Goal: Browse casually

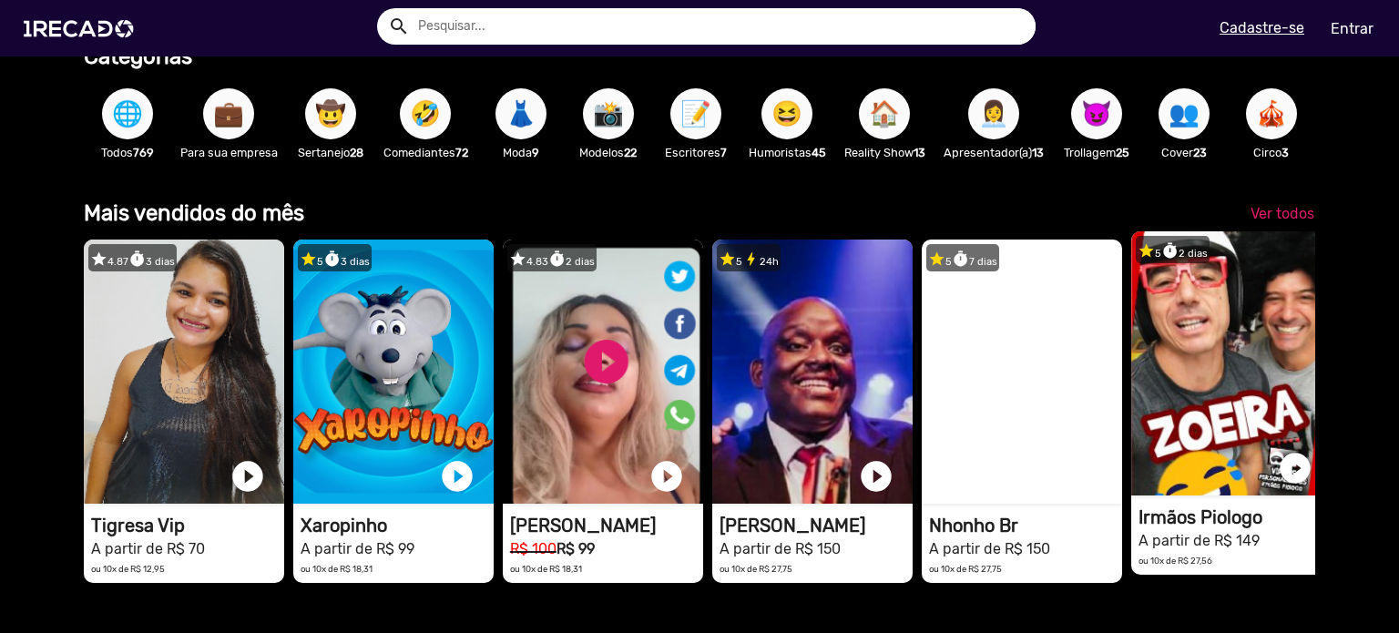
scroll to position [455, 0]
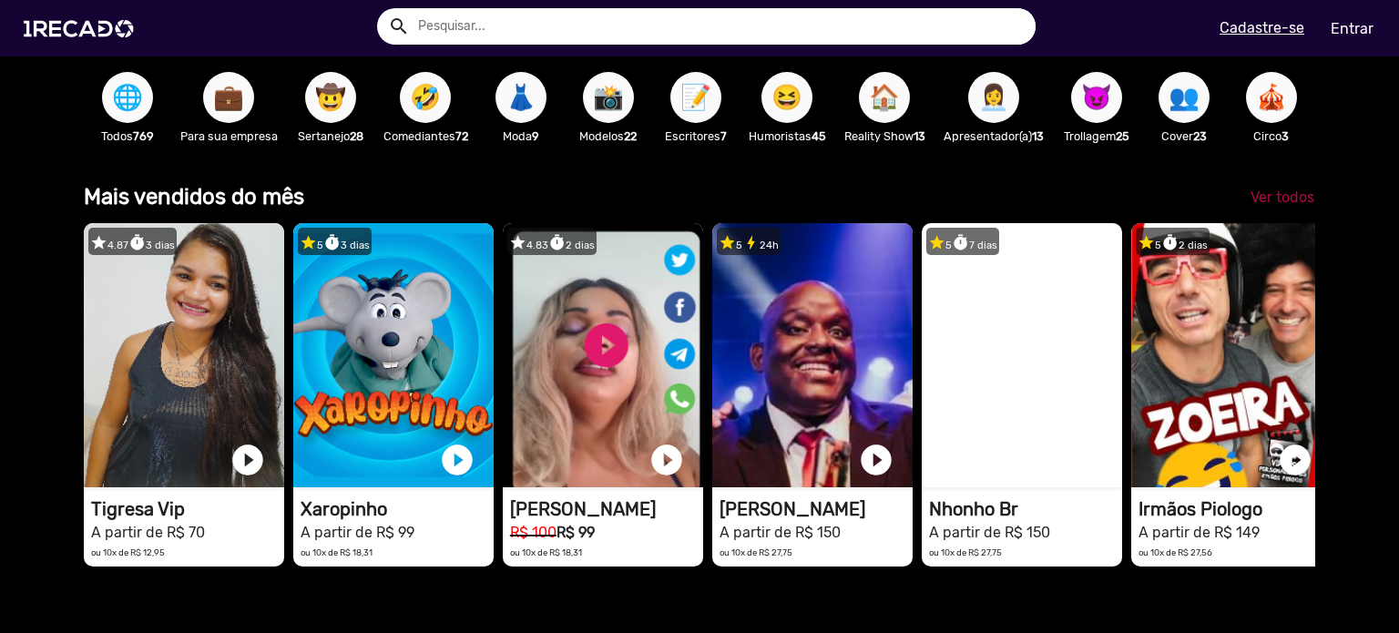
type input "[PERSON_NAME][EMAIL_ADDRESS][DOMAIN_NAME]"
click at [1284, 206] on span "Ver todos" at bounding box center [1282, 196] width 64 height 17
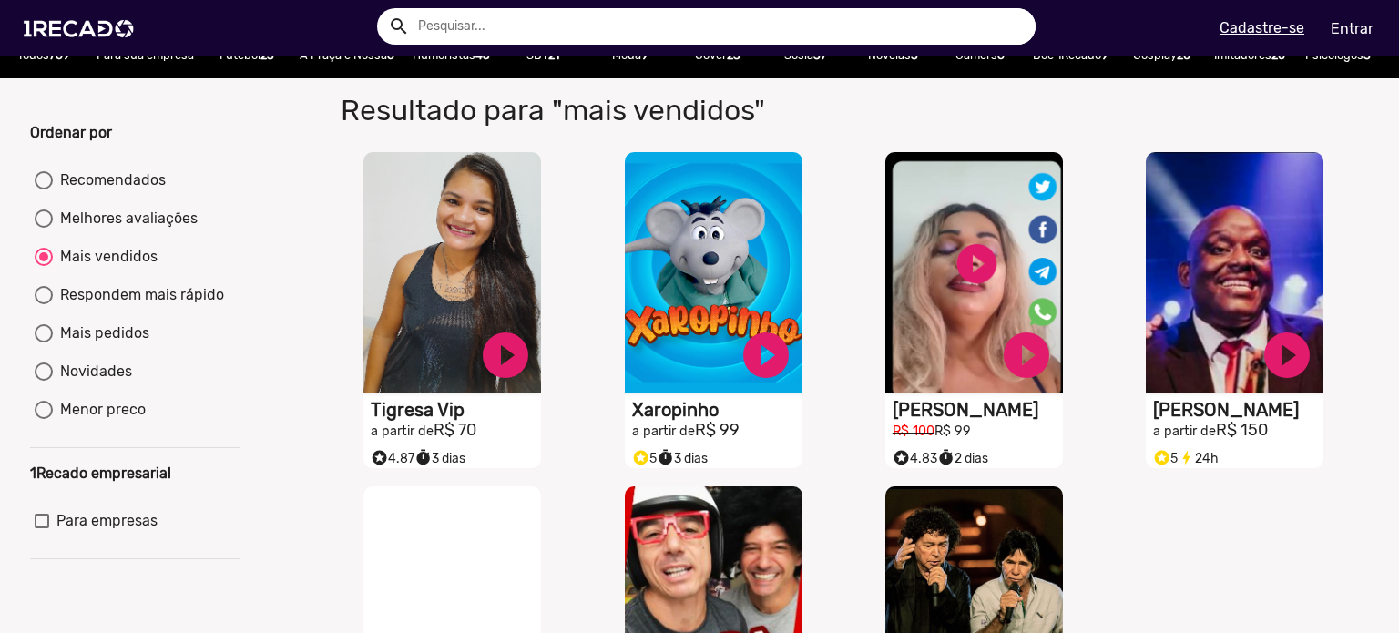
scroll to position [273, 0]
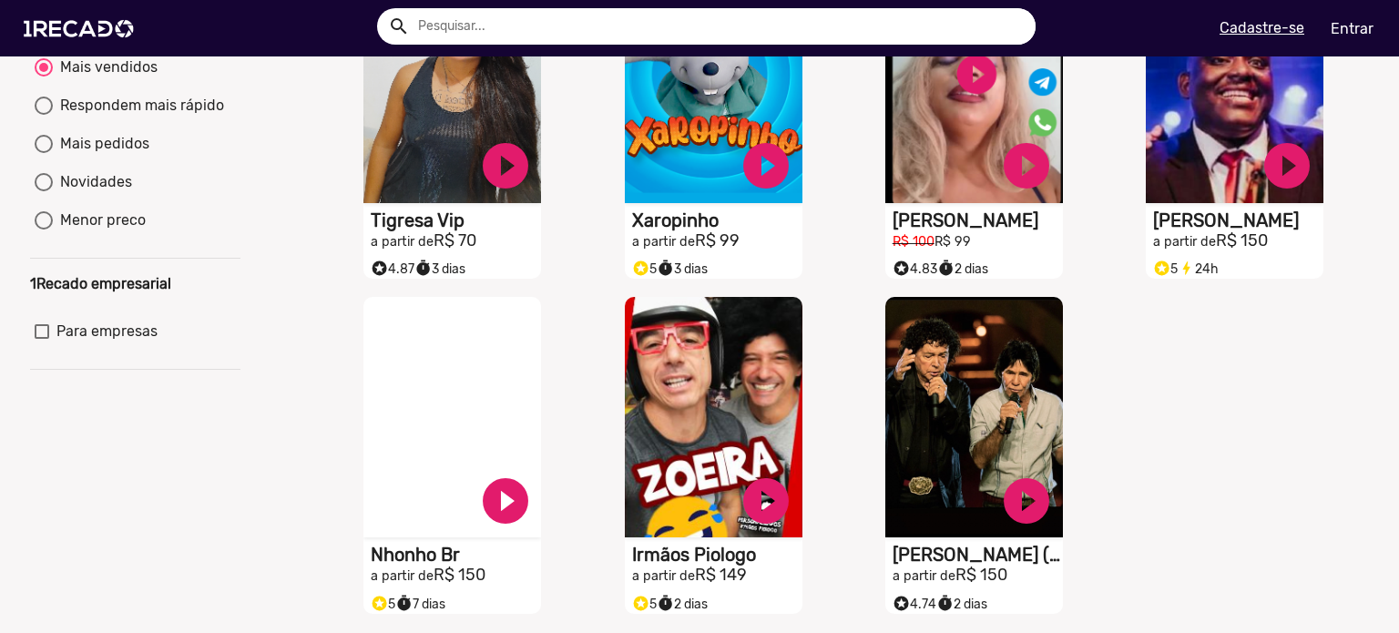
click at [76, 231] on div "Menor preco" at bounding box center [99, 220] width 93 height 22
click at [44, 230] on input "Menor preco" at bounding box center [43, 229] width 1 height 1
radio input "true"
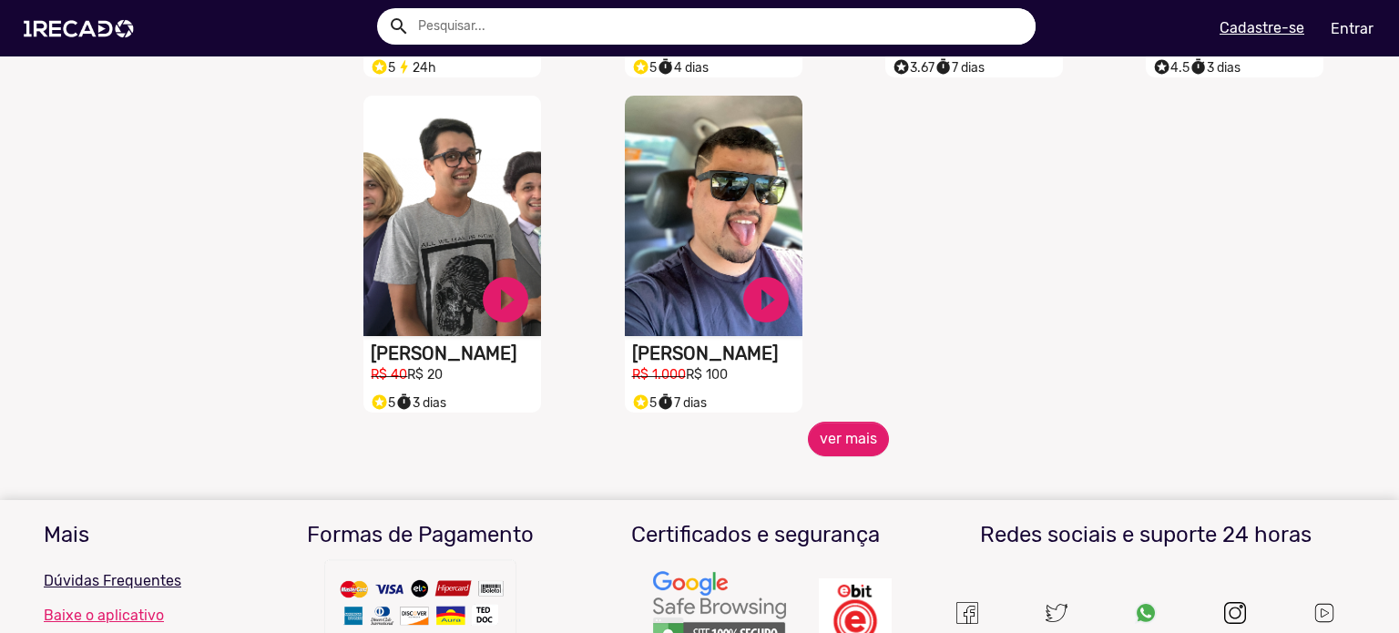
scroll to position [819, 0]
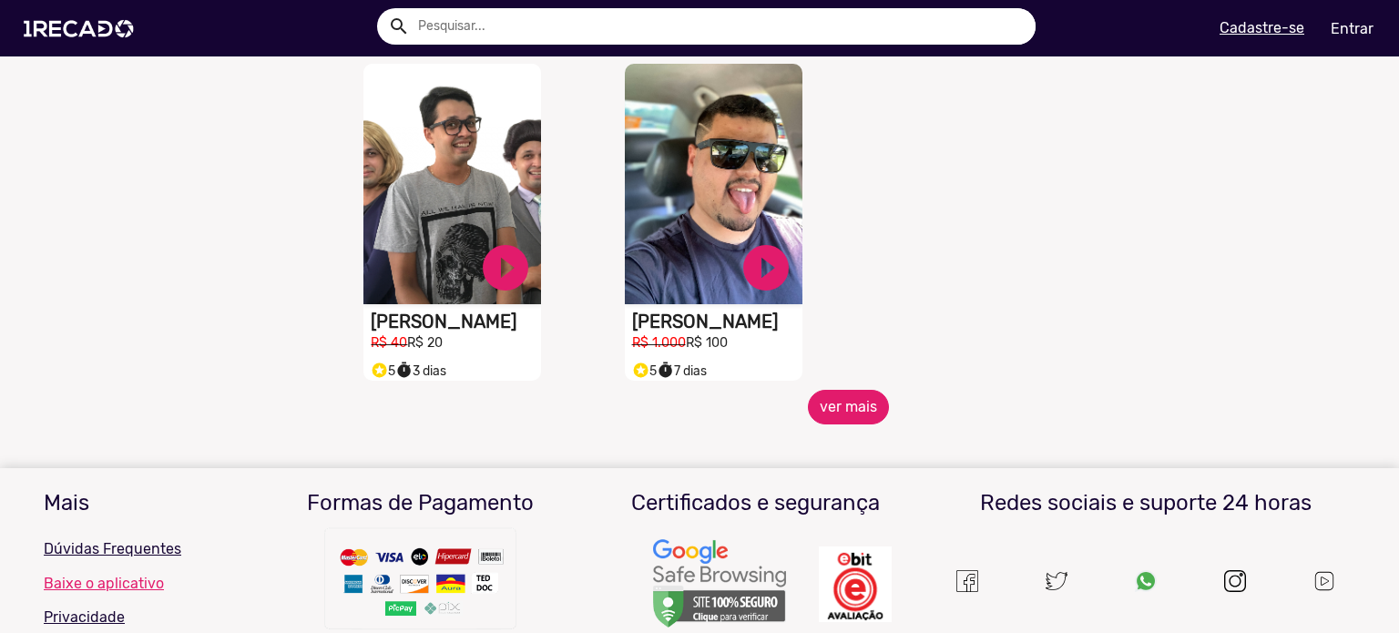
click at [840, 424] on button "ver mais" at bounding box center [848, 407] width 81 height 35
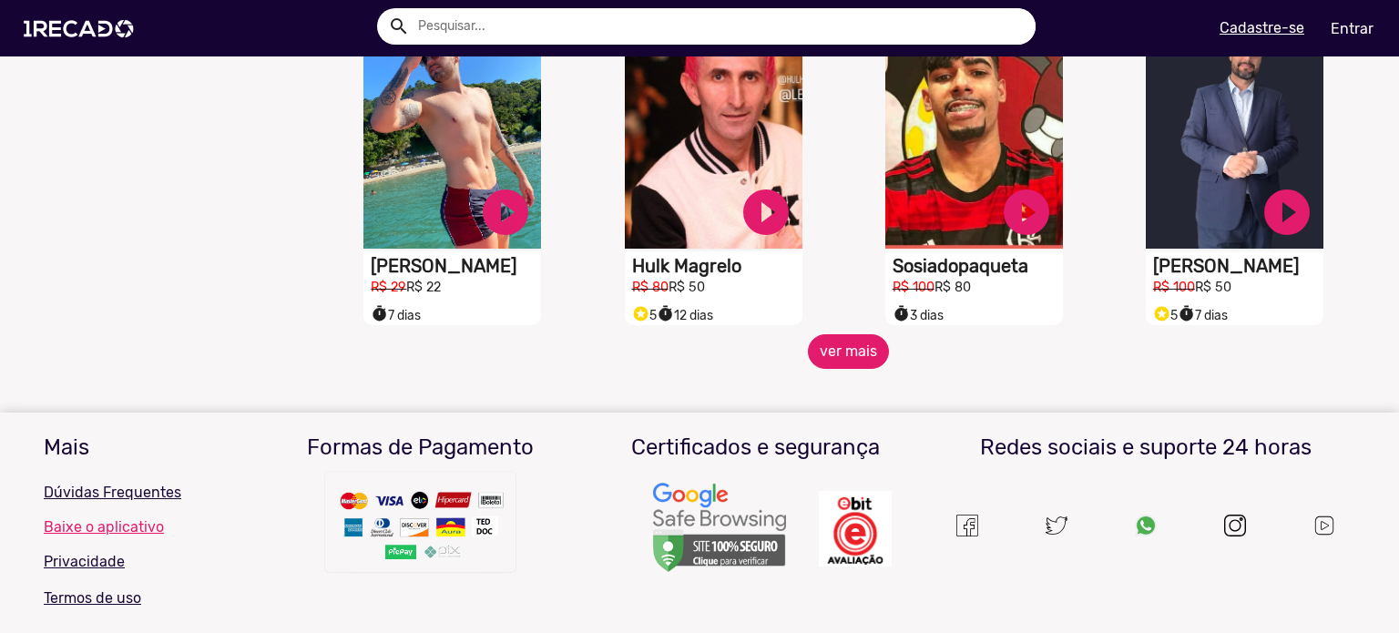
scroll to position [1548, 0]
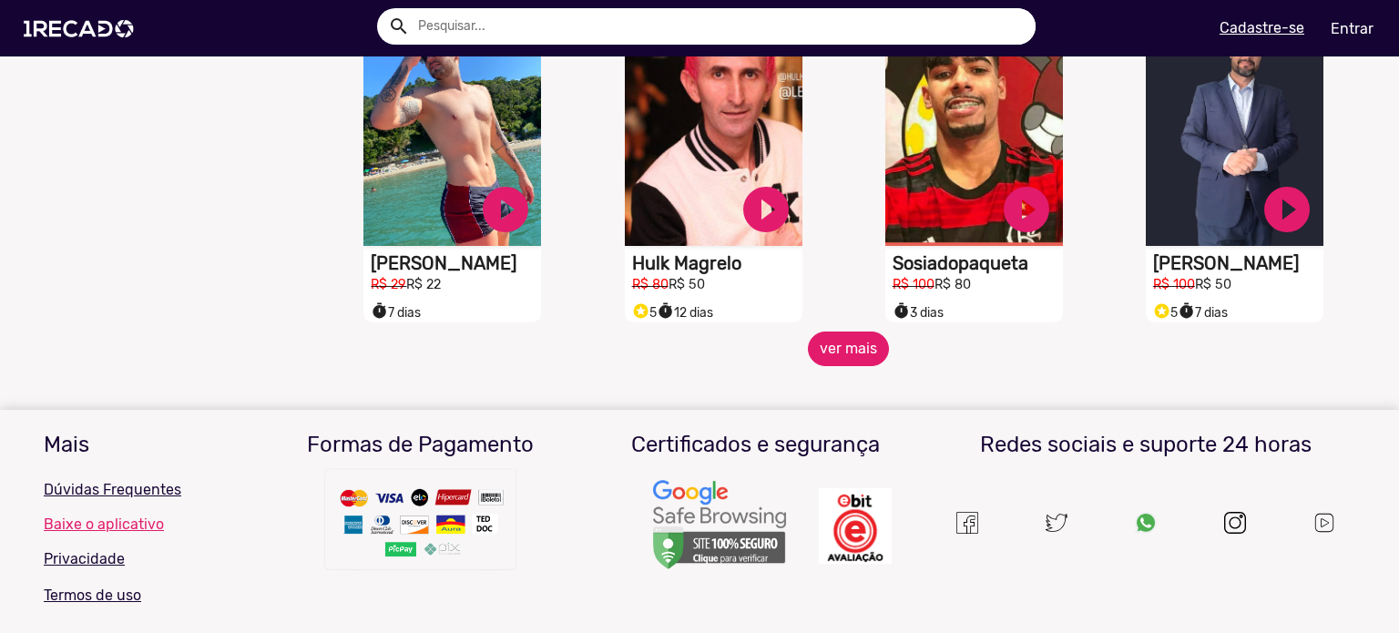
click at [851, 366] on button "ver mais" at bounding box center [848, 348] width 81 height 35
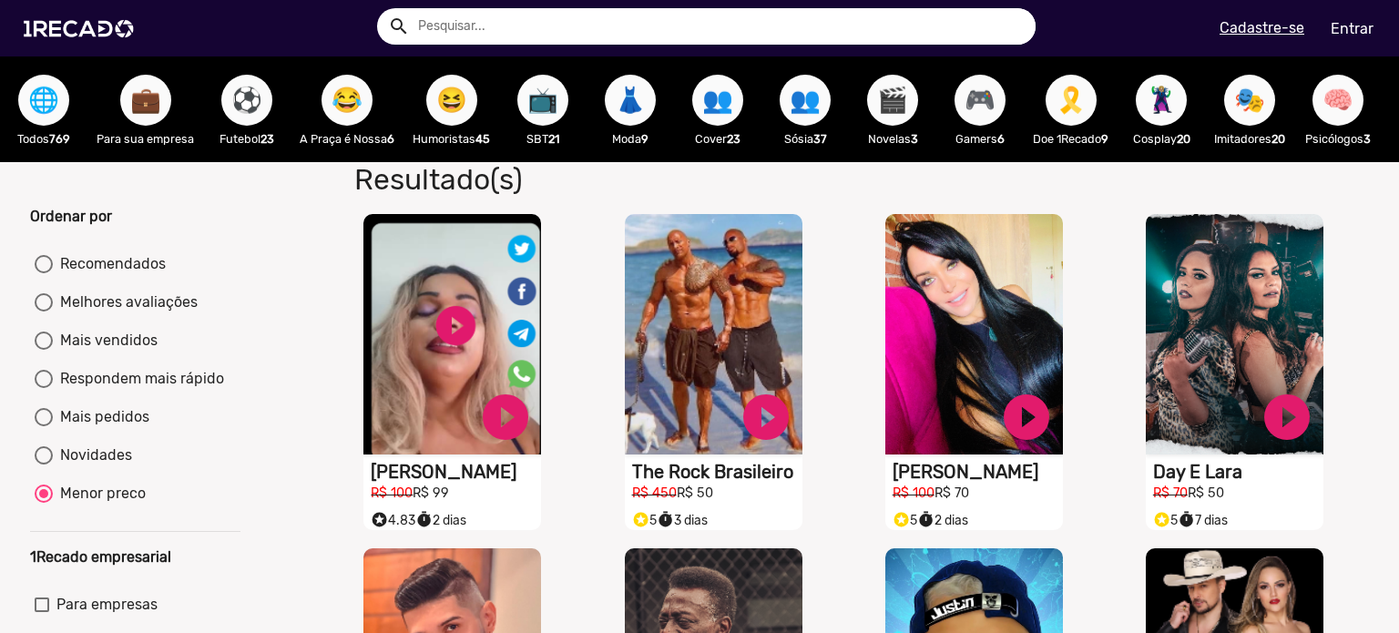
scroll to position [182, 0]
click at [71, 36] on img at bounding box center [82, 28] width 137 height 77
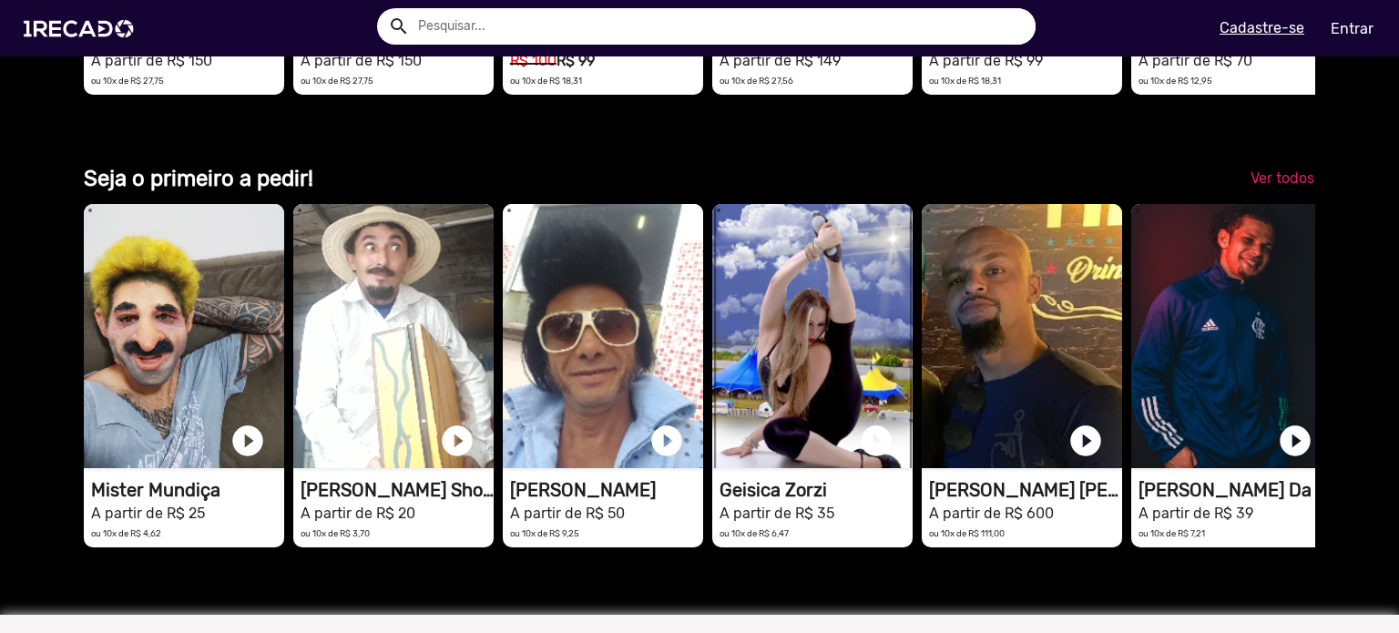
scroll to position [4280, 0]
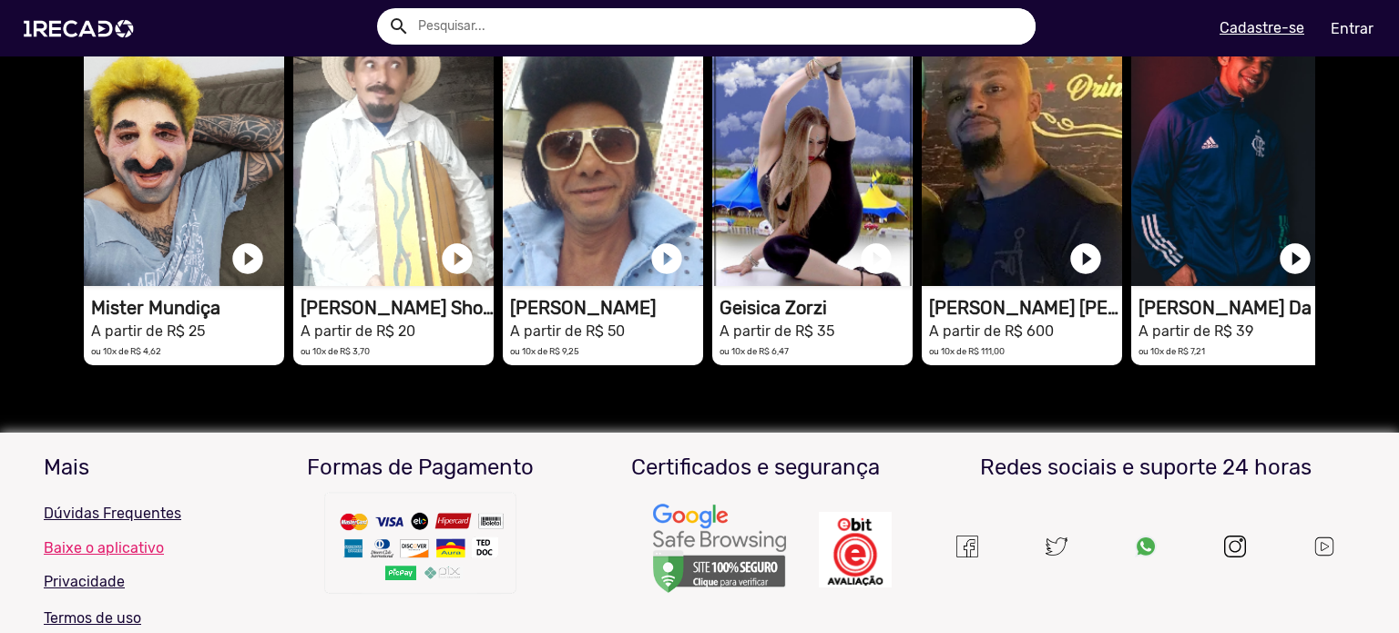
drag, startPoint x: 1224, startPoint y: 374, endPoint x: 695, endPoint y: 600, distance: 575.2
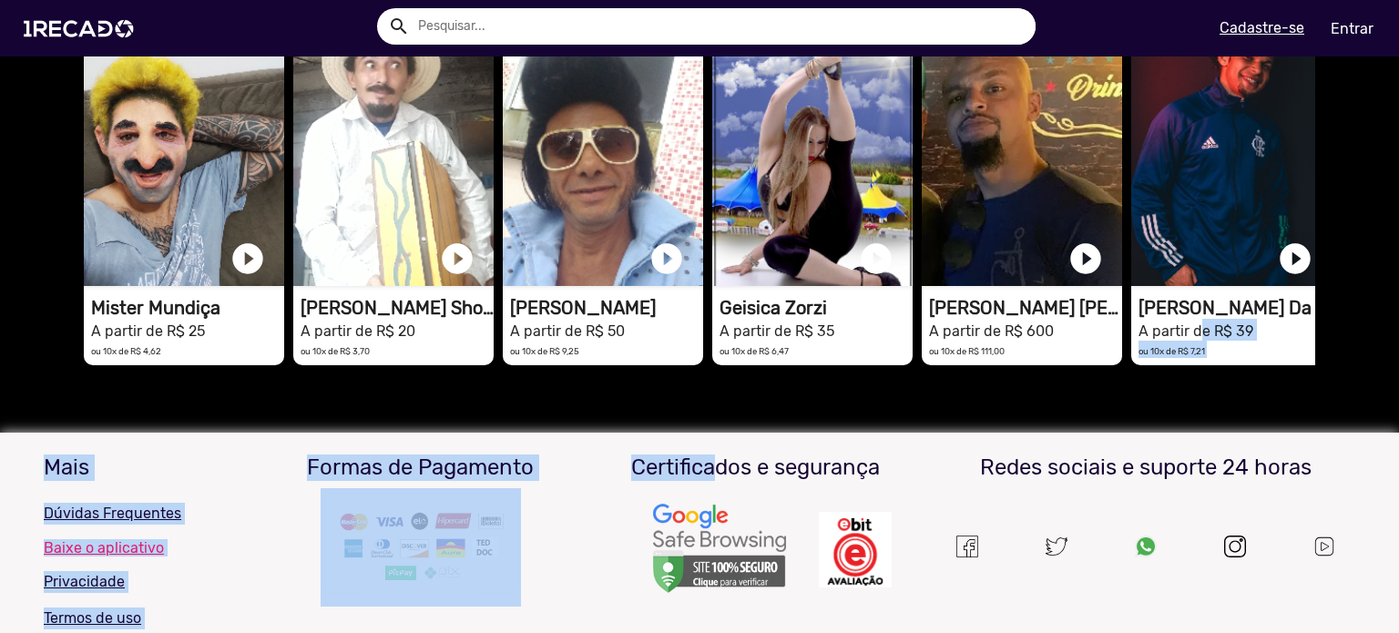
drag, startPoint x: 1125, startPoint y: 432, endPoint x: 1176, endPoint y: 484, distance: 72.1
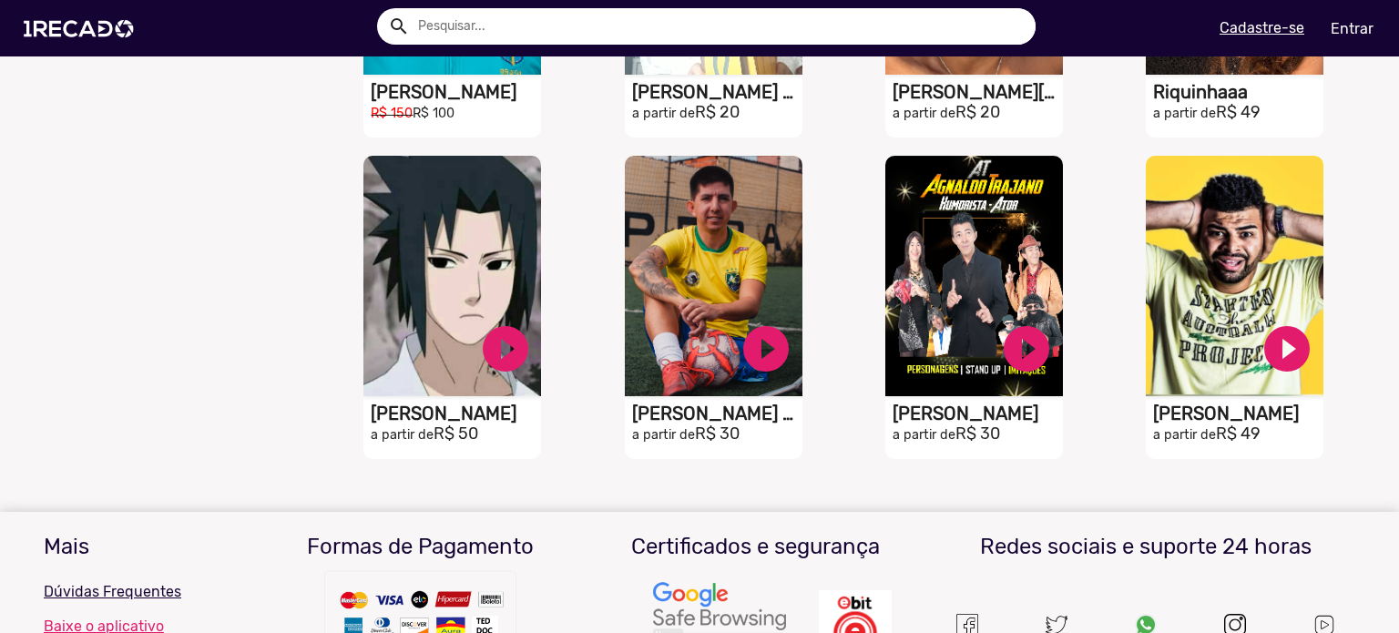
scroll to position [1359, 0]
